Goal: Task Accomplishment & Management: Manage account settings

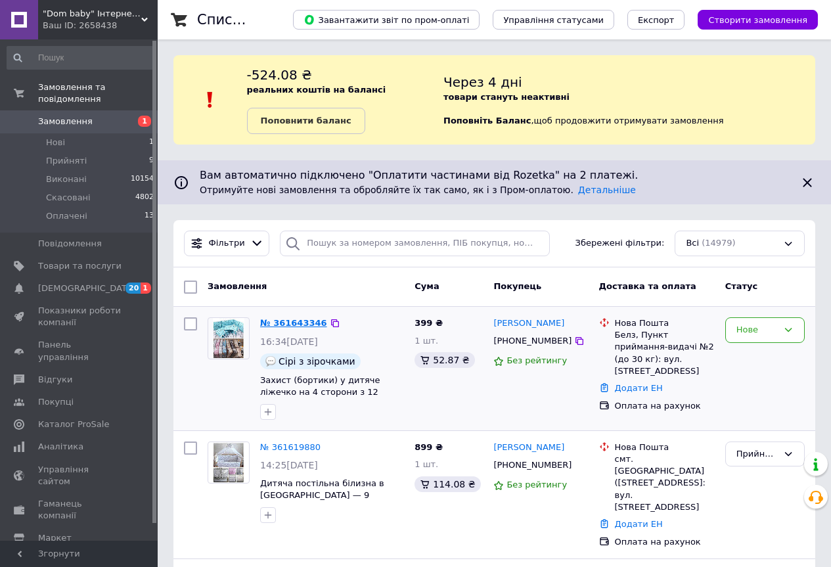
click at [291, 318] on link "№ 361643346" at bounding box center [293, 323] width 67 height 10
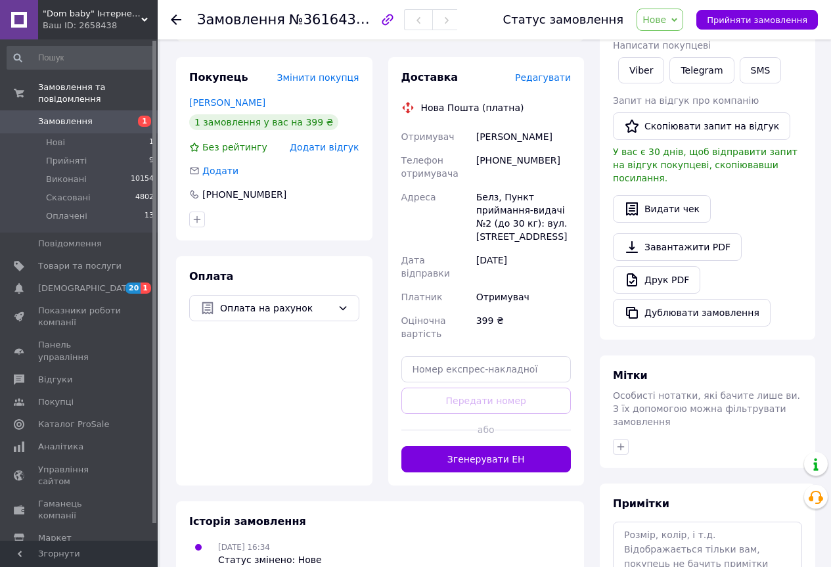
scroll to position [197, 0]
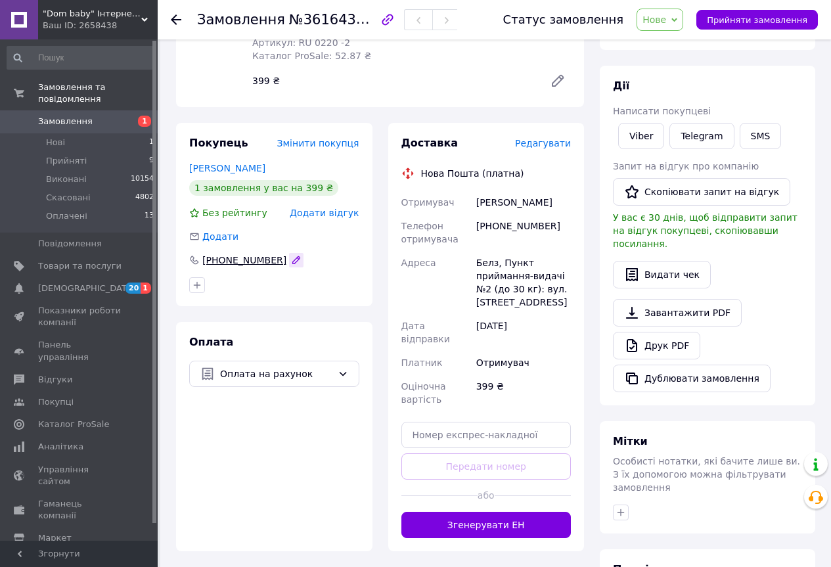
click at [293, 258] on icon "button" at bounding box center [296, 259] width 7 height 7
drag, startPoint x: 218, startPoint y: 260, endPoint x: 279, endPoint y: 258, distance: 60.5
click at [279, 258] on input "[PHONE_NUMBER]" at bounding box center [274, 260] width 170 height 21
type input "[PHONE_NUMBER]"
click at [653, 131] on link "Viber" at bounding box center [642, 136] width 46 height 26
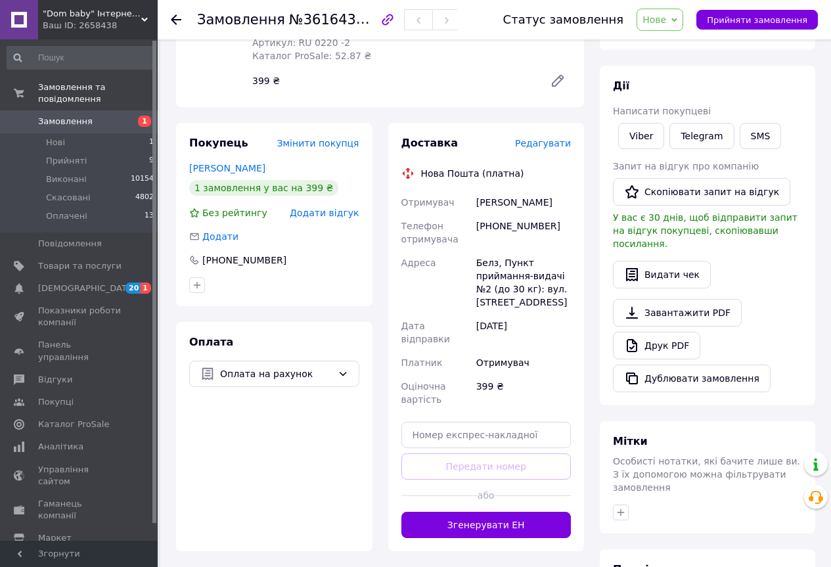
click at [599, 365] on div "Всього 1 товар 399 ₴ Доставка Необхідно уточнити Знижка Додати Всього до сплати…" at bounding box center [707, 291] width 231 height 866
click at [64, 116] on span "Замовлення" at bounding box center [65, 122] width 55 height 12
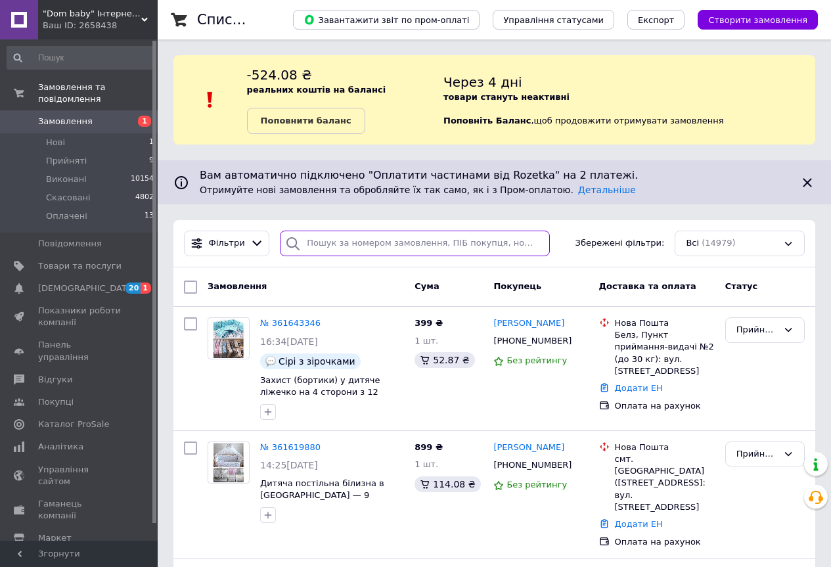
click at [341, 247] on input "search" at bounding box center [415, 244] width 270 height 26
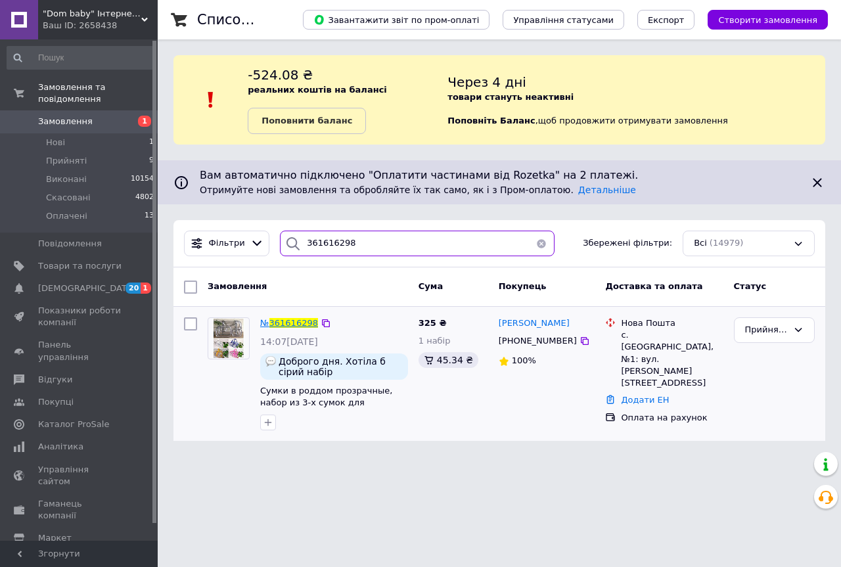
type input "361616298"
click at [281, 322] on span "361616298" at bounding box center [293, 323] width 49 height 10
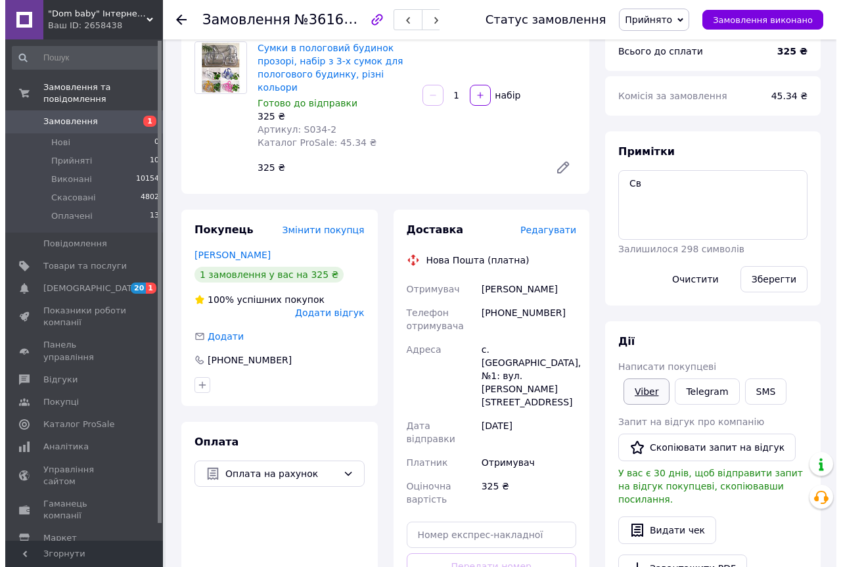
scroll to position [197, 0]
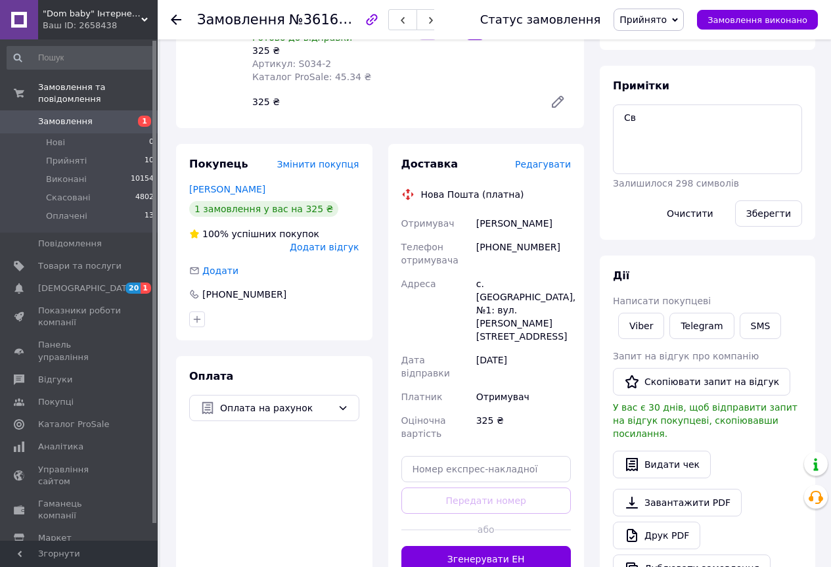
click at [560, 159] on span "Редагувати" at bounding box center [543, 164] width 56 height 11
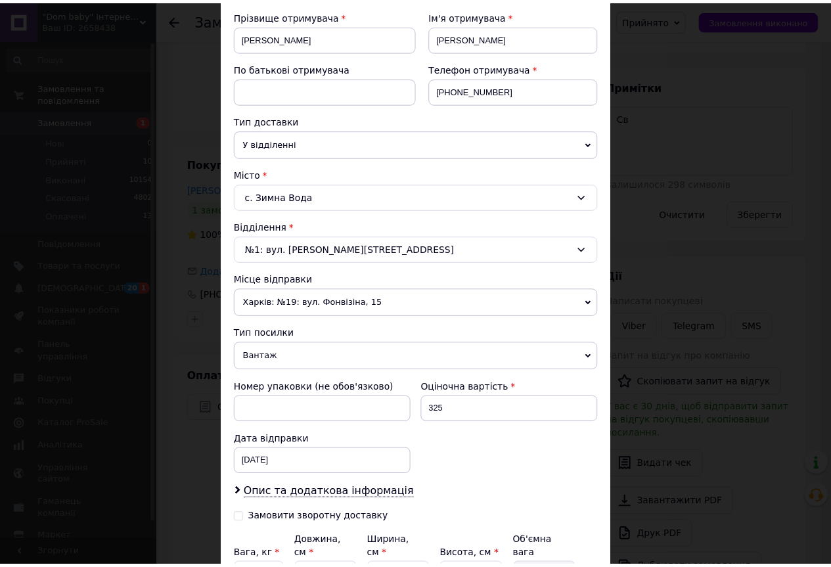
scroll to position [329, 0]
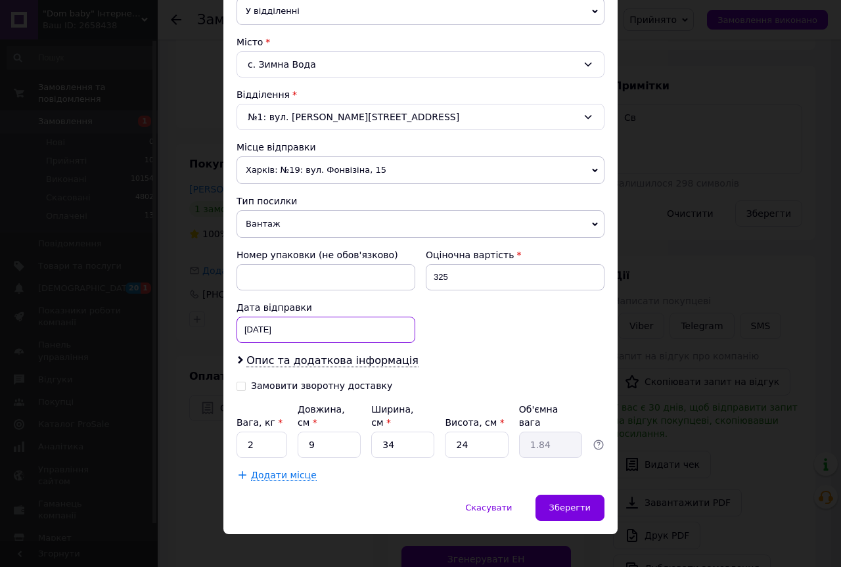
click at [314, 335] on div "[DATE] < 2025 > < Сентябрь > Пн Вт Ср Чт Пт Сб Вс 1 2 3 4 5 6 7 8 9 10 11 12 13…" at bounding box center [326, 330] width 179 height 26
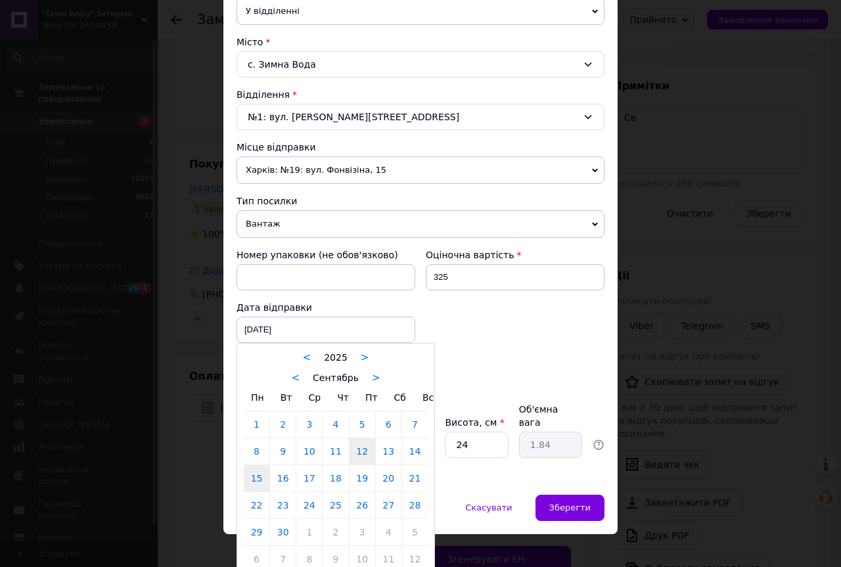
click at [259, 476] on link "15" at bounding box center [257, 478] width 26 height 26
type input "[DATE]"
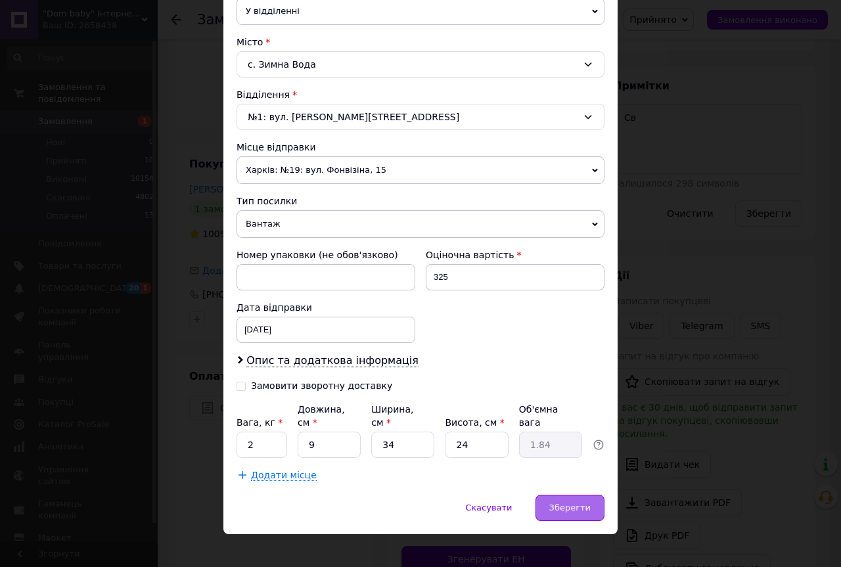
click at [566, 503] on span "Зберегти" at bounding box center [569, 508] width 41 height 10
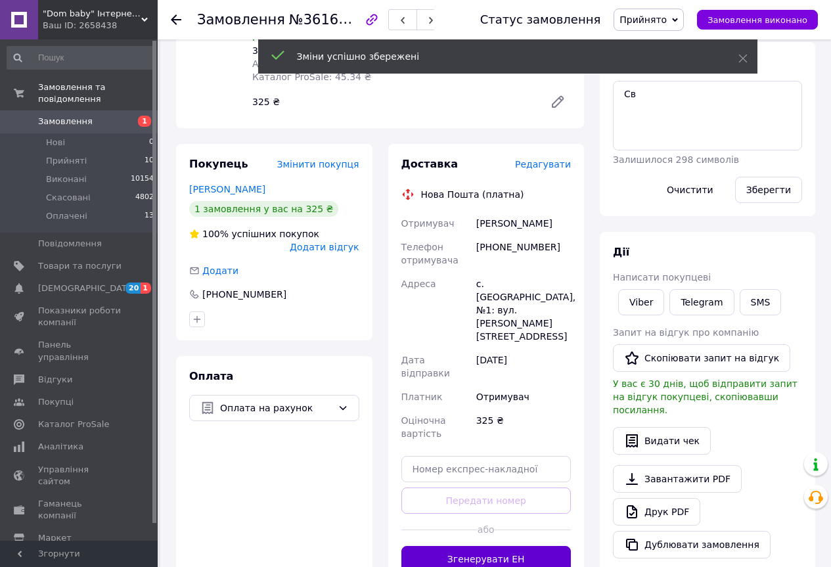
click at [501, 546] on button "Згенерувати ЕН" at bounding box center [487, 559] width 170 height 26
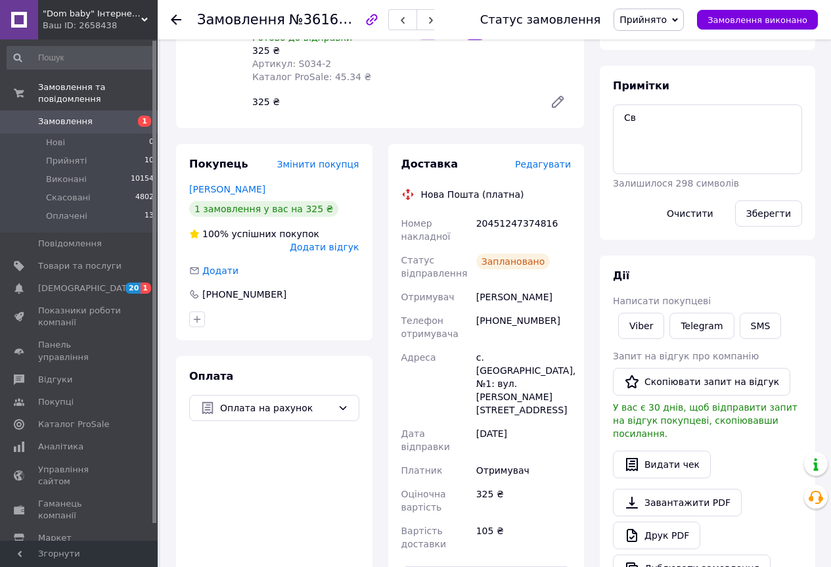
click at [649, 15] on span "Прийнято" at bounding box center [643, 19] width 47 height 11
click at [661, 87] on li "Оплачено" at bounding box center [649, 86] width 69 height 20
click at [57, 110] on link "Замовлення 1" at bounding box center [81, 121] width 162 height 22
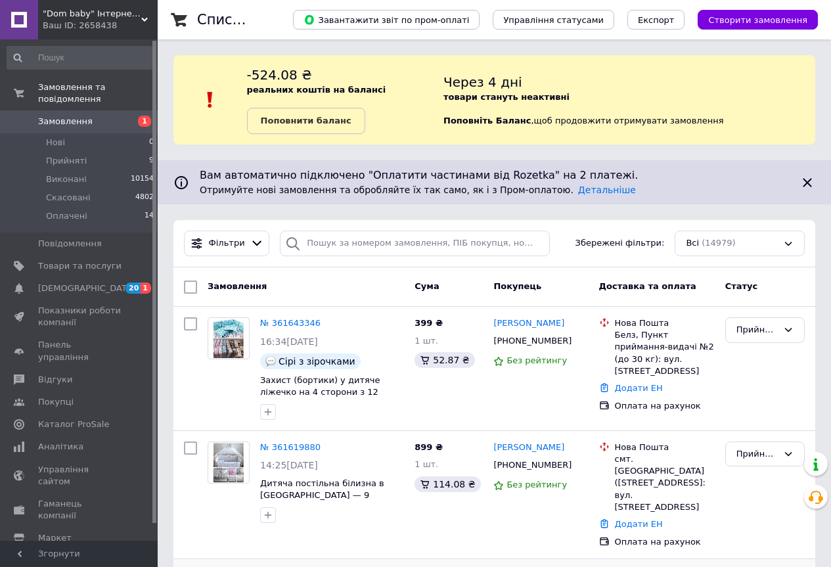
scroll to position [197, 0]
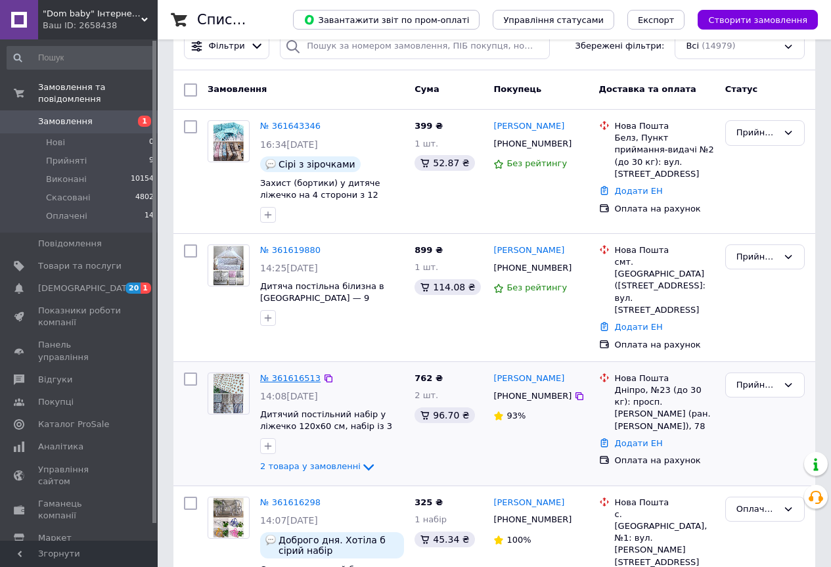
click at [294, 373] on link "№ 361616513" at bounding box center [290, 378] width 60 height 10
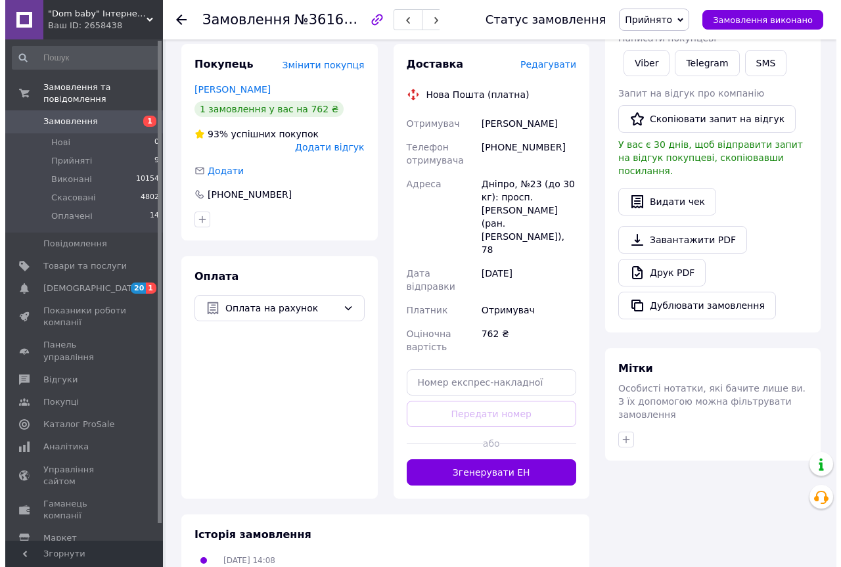
scroll to position [394, 0]
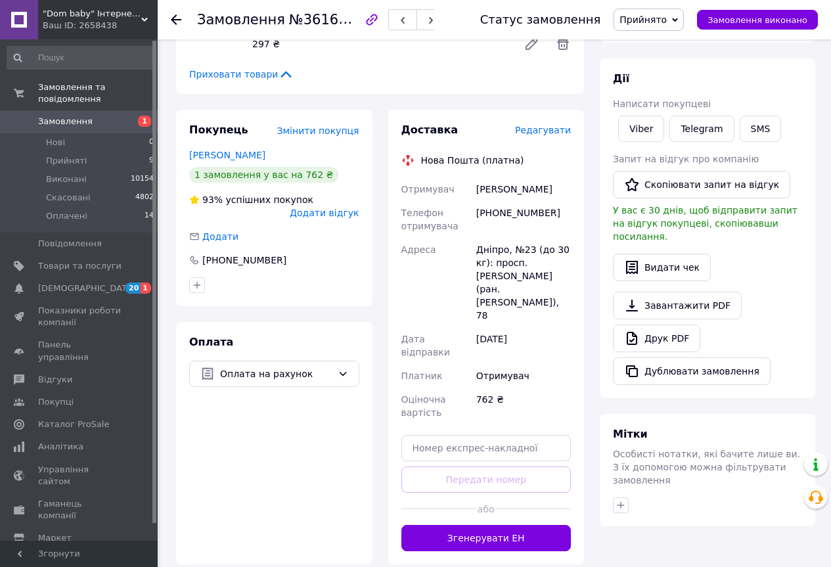
click at [540, 125] on span "Редагувати" at bounding box center [543, 130] width 56 height 11
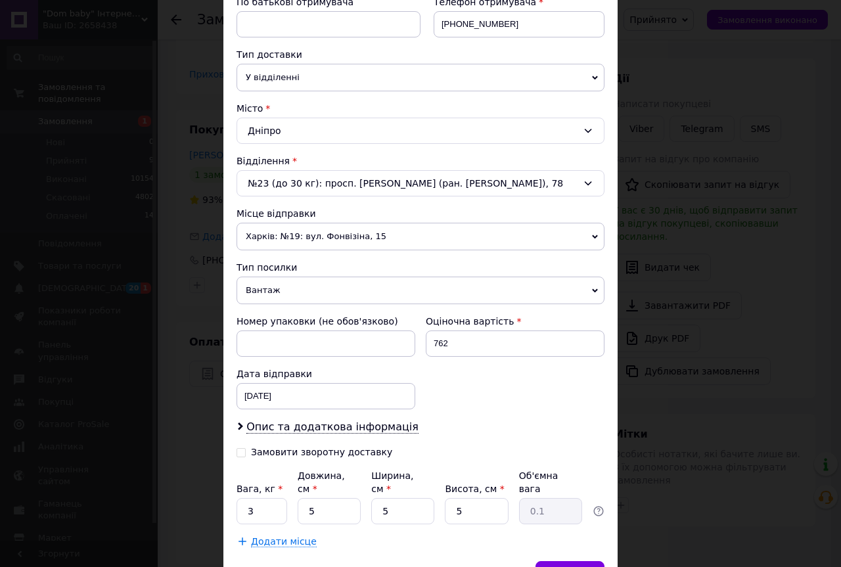
scroll to position [329, 0]
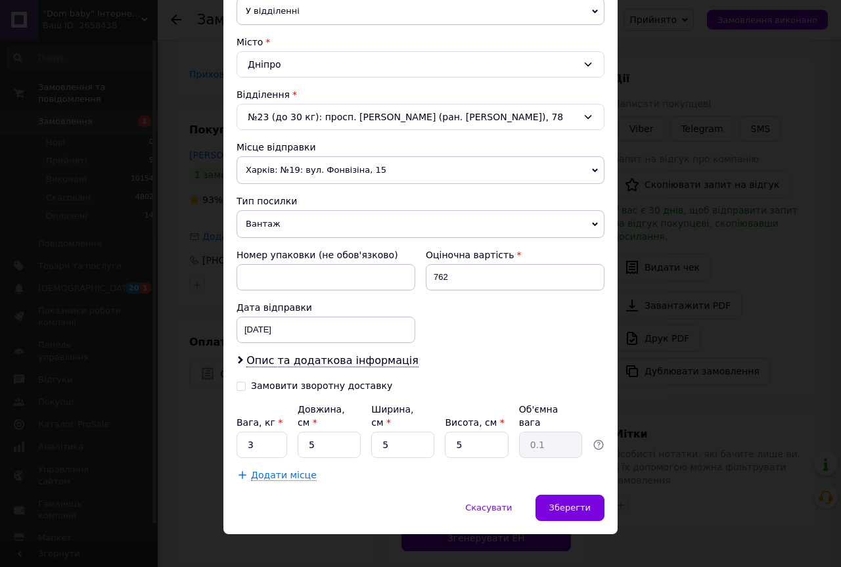
click at [322, 316] on div "Дата відправки [DATE] < 2025 > < Сентябрь > Пн Вт Ср Чт Пт Сб Вс 1 2 3 4 5 6 7 …" at bounding box center [325, 322] width 189 height 53
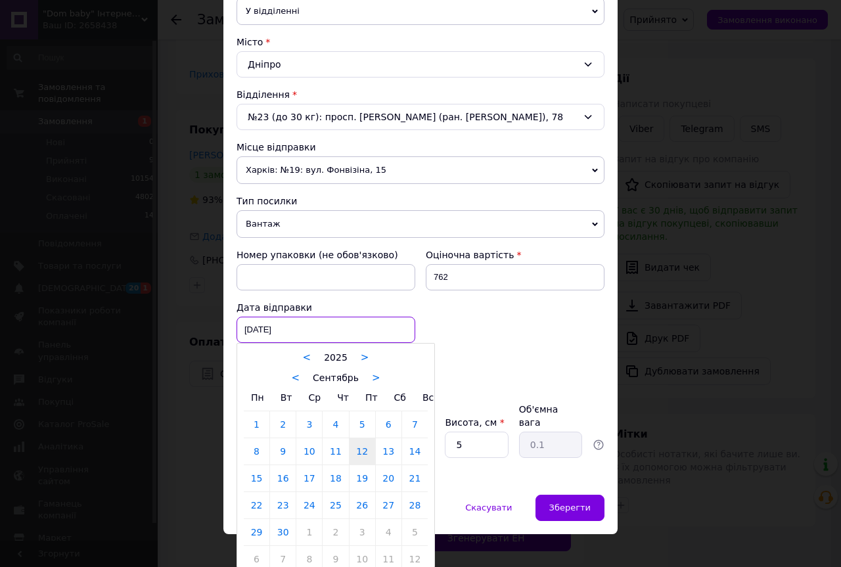
click at [321, 328] on div "[DATE] < 2025 > < Сентябрь > Пн Вт Ср Чт Пт Сб Вс 1 2 3 4 5 6 7 8 9 10 11 12 13…" at bounding box center [326, 330] width 179 height 26
click at [256, 477] on link "15" at bounding box center [257, 478] width 26 height 26
type input "[DATE]"
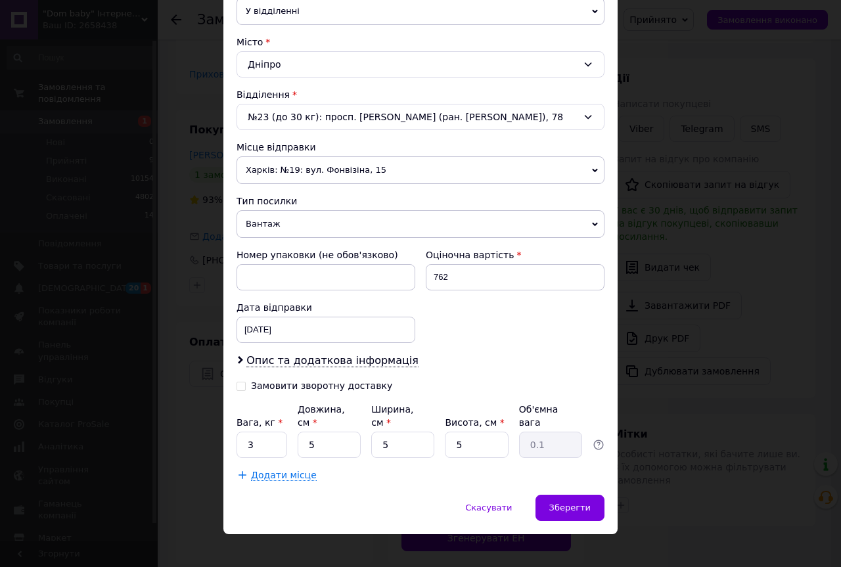
click at [240, 385] on input "Замовити зворотну доставку" at bounding box center [241, 385] width 9 height 9
checkbox input "true"
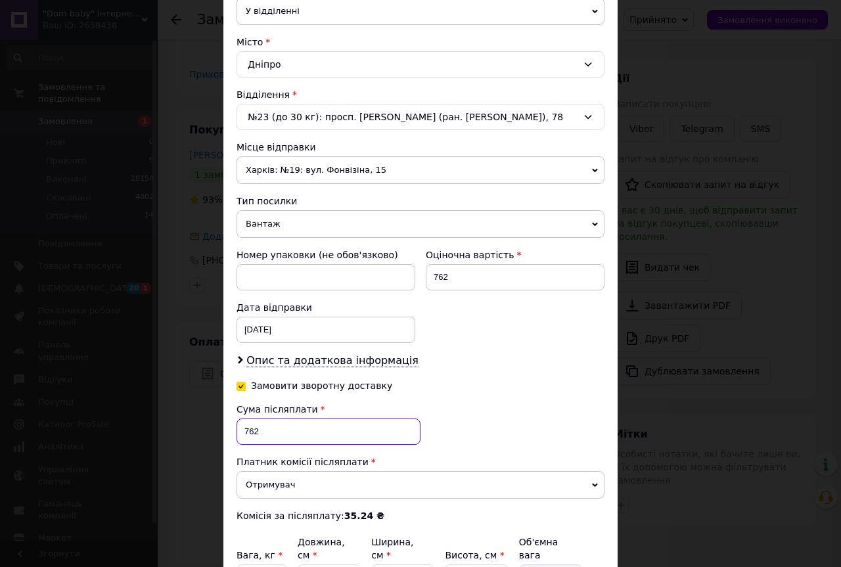
drag, startPoint x: 259, startPoint y: 434, endPoint x: 245, endPoint y: 434, distance: 14.5
click at [245, 434] on input "762" at bounding box center [329, 432] width 184 height 26
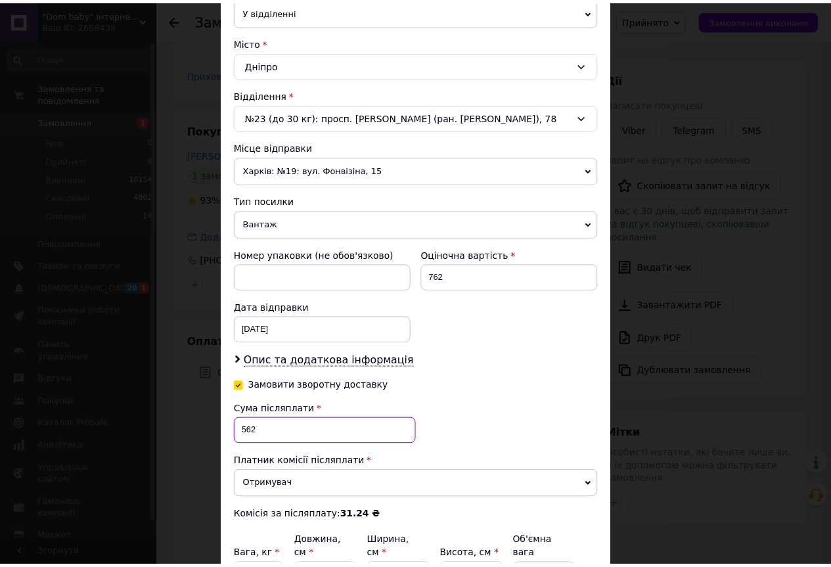
scroll to position [462, 0]
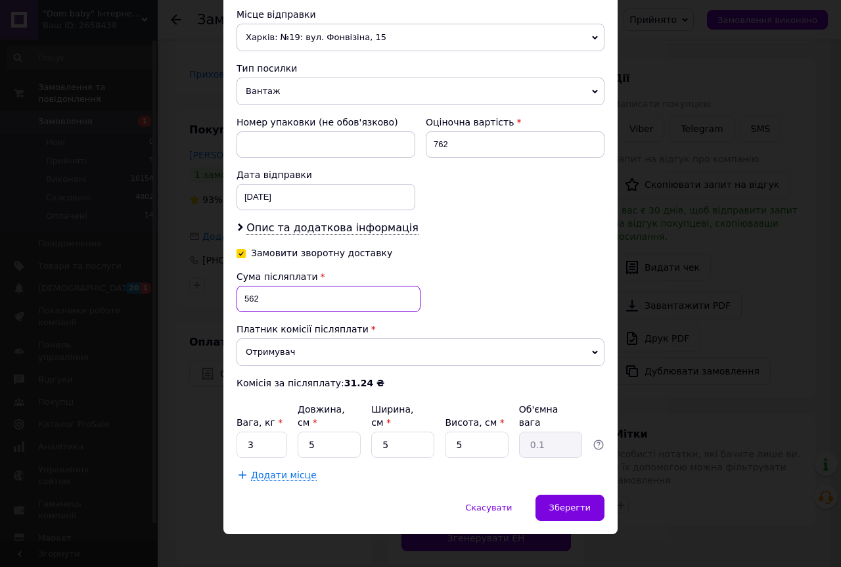
type input "562"
click at [260, 435] on input "3" at bounding box center [262, 445] width 51 height 26
type input "2"
click at [544, 498] on div "Зберегти" at bounding box center [570, 508] width 69 height 26
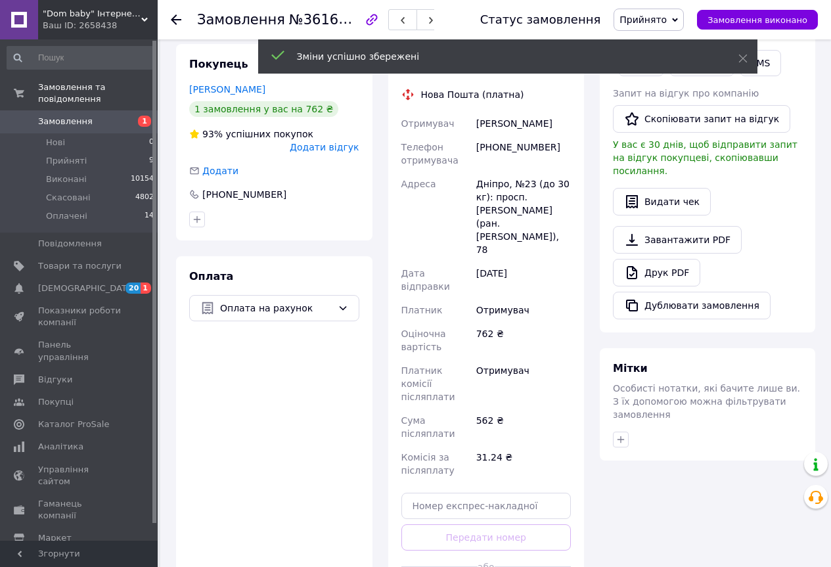
scroll to position [526, 0]
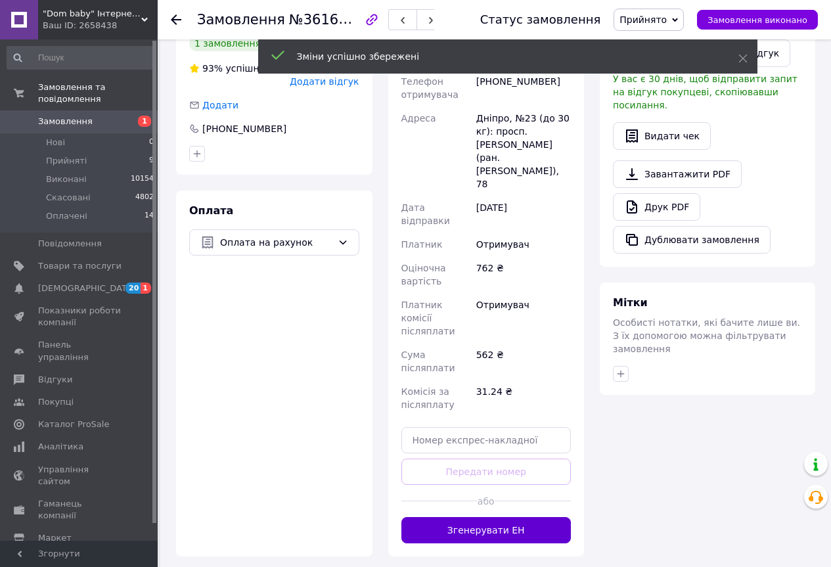
drag, startPoint x: 439, startPoint y: 454, endPoint x: 468, endPoint y: 471, distance: 33.3
click at [439, 517] on button "Згенерувати ЕН" at bounding box center [487, 530] width 170 height 26
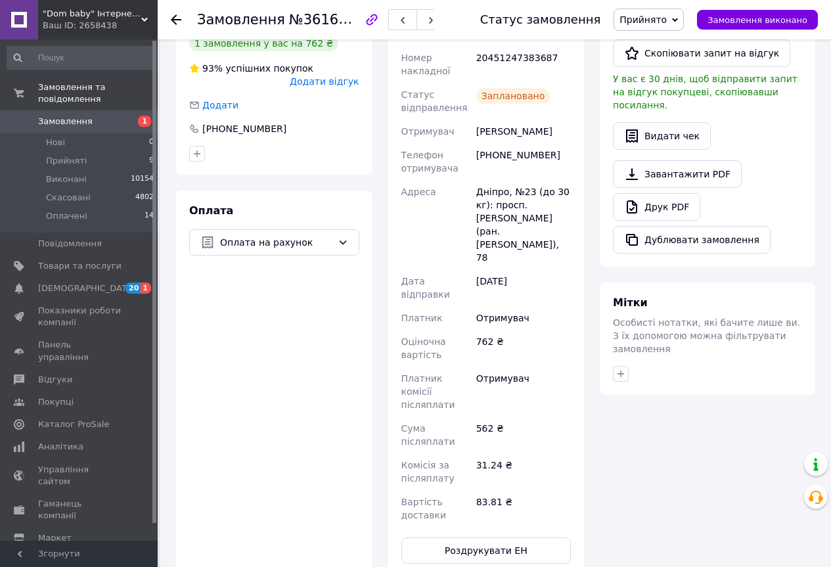
click at [661, 15] on span "Прийнято" at bounding box center [643, 19] width 47 height 11
click at [658, 87] on li "Оплачено" at bounding box center [649, 86] width 69 height 20
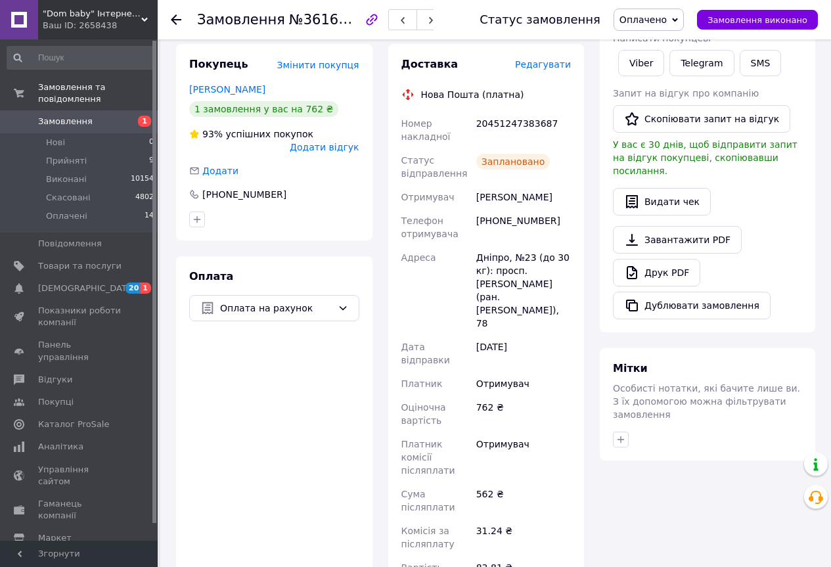
click at [47, 116] on span "Замовлення" at bounding box center [65, 122] width 55 height 12
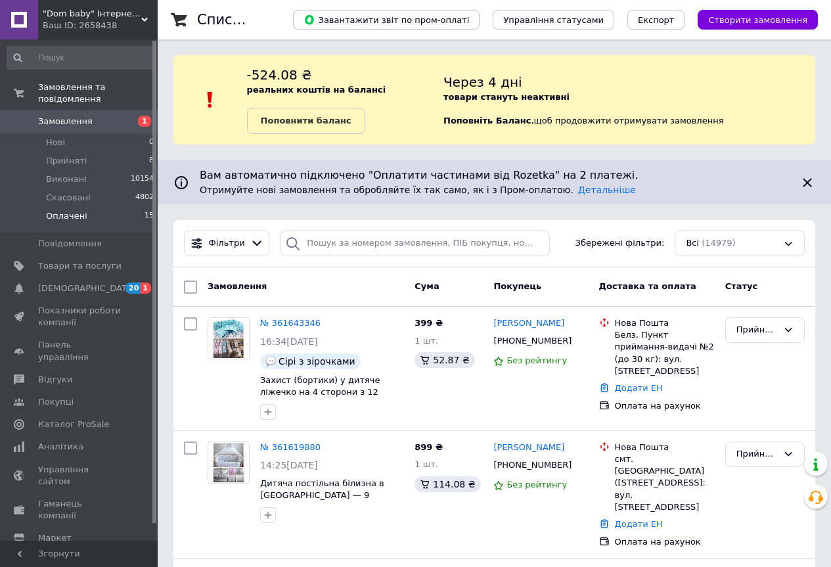
click at [66, 210] on span "Оплачені" at bounding box center [66, 216] width 41 height 12
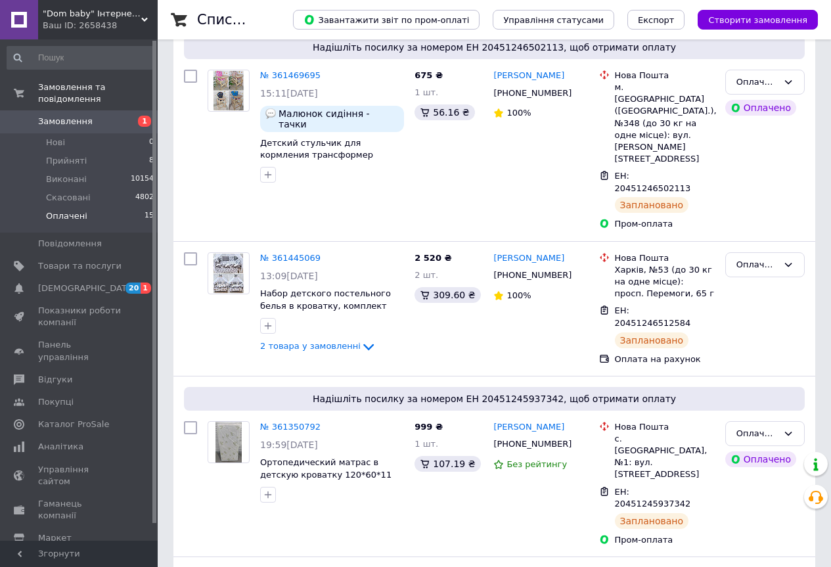
scroll to position [2034, 0]
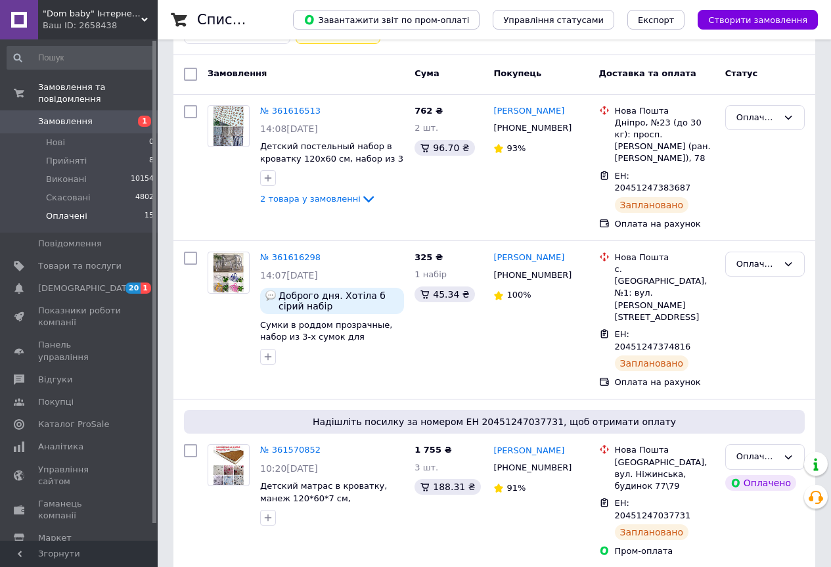
scroll to position [128, 0]
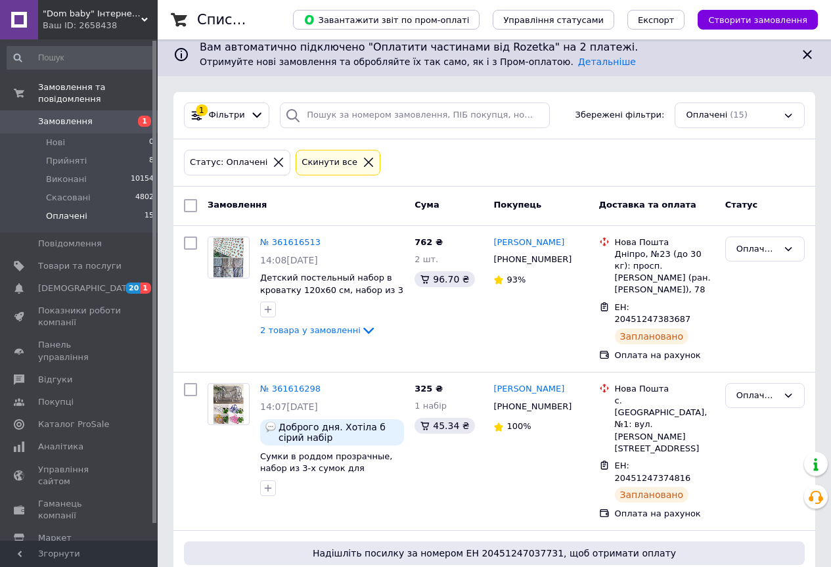
click at [74, 116] on span "Замовлення" at bounding box center [65, 122] width 55 height 12
